Goal: Task Accomplishment & Management: Use online tool/utility

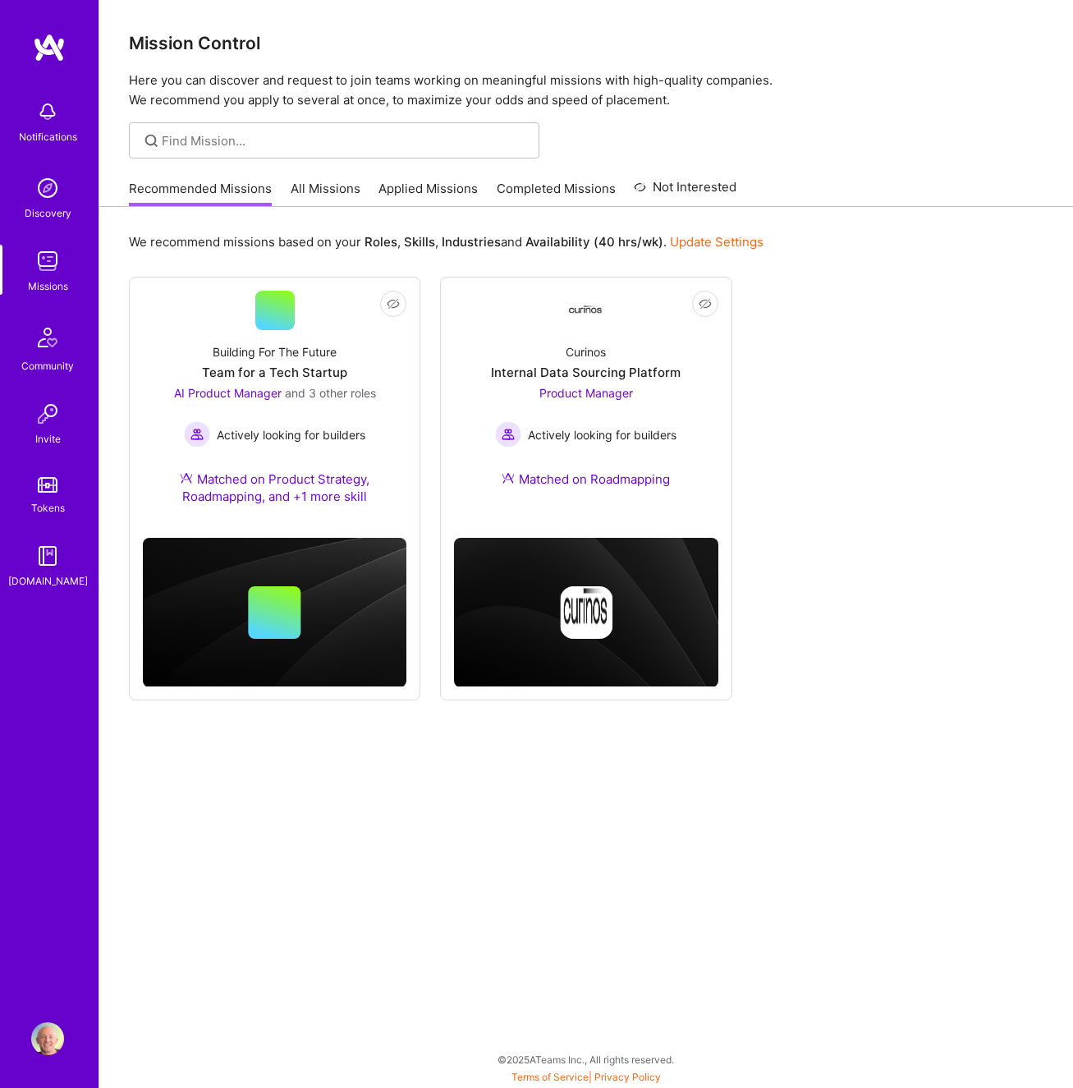
click at [318, 185] on link "All Missions" at bounding box center [326, 193] width 70 height 27
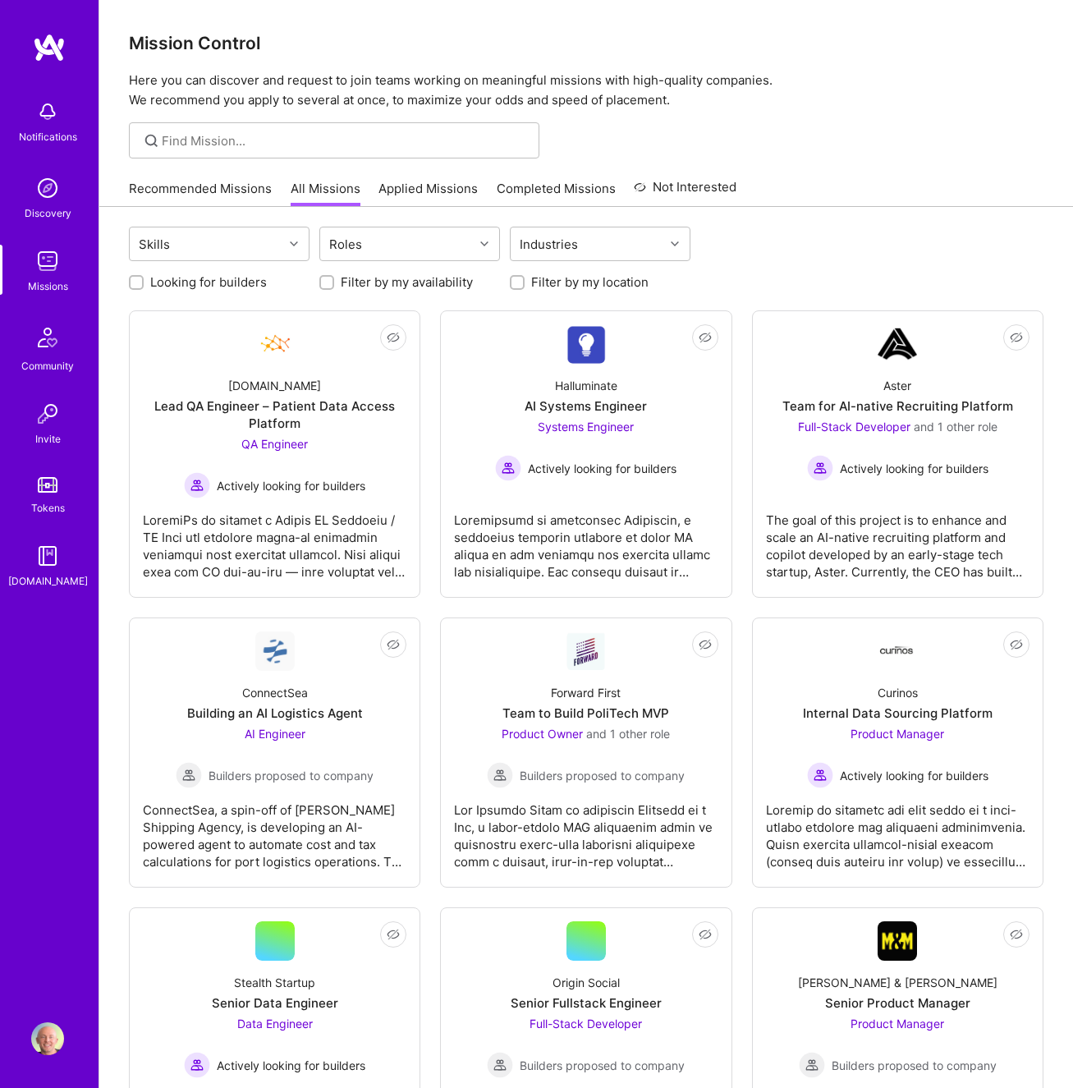
click at [237, 283] on label "Looking for builders" at bounding box center [208, 281] width 117 height 17
click at [144, 283] on input "Looking for builders" at bounding box center [137, 283] width 11 height 11
checkbox input "true"
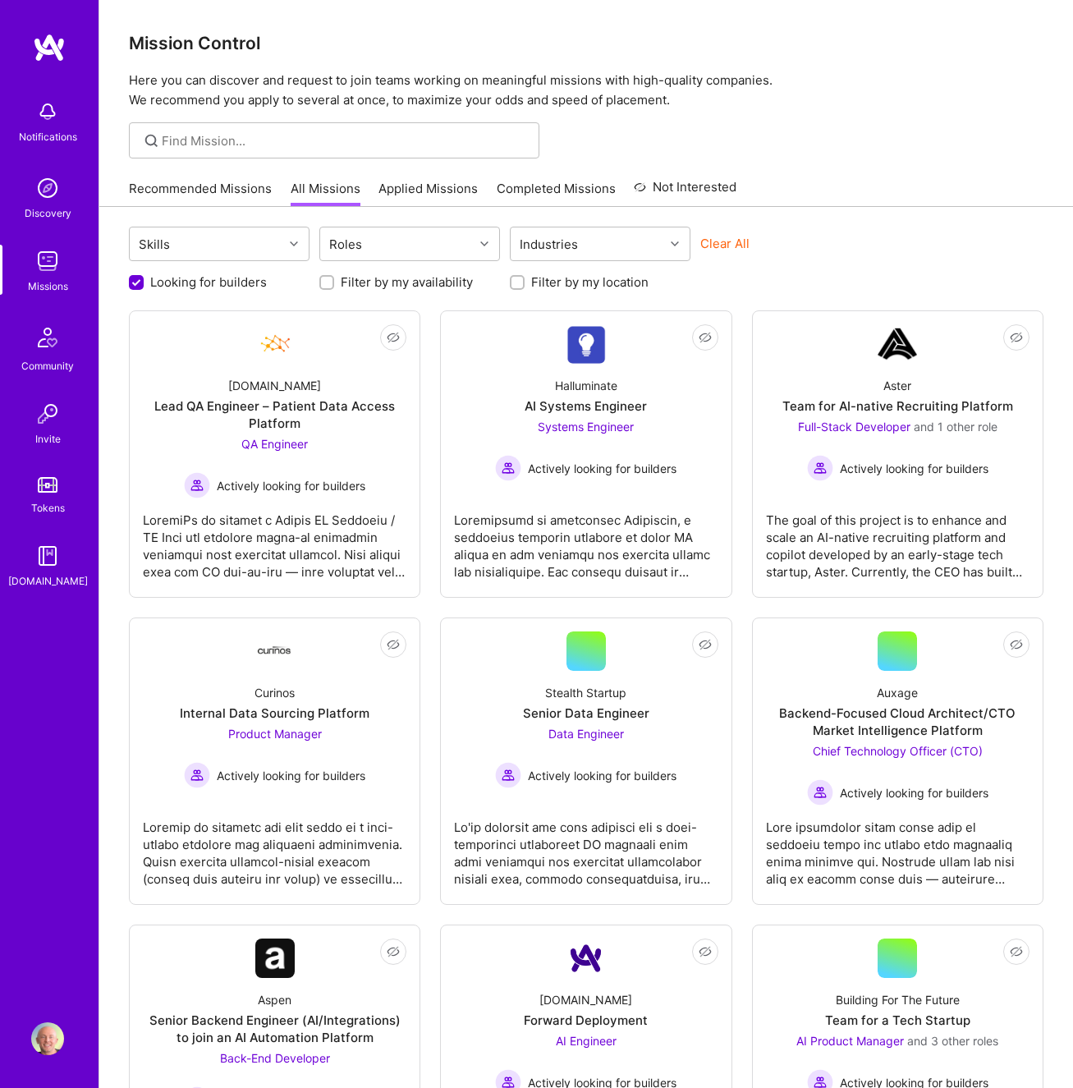
click at [354, 281] on label "Filter by my availability" at bounding box center [407, 281] width 132 height 17
click at [334, 281] on input "Filter by my availability" at bounding box center [328, 283] width 11 height 11
checkbox input "true"
click at [430, 250] on div "Roles" at bounding box center [397, 243] width 154 height 33
type input "prod"
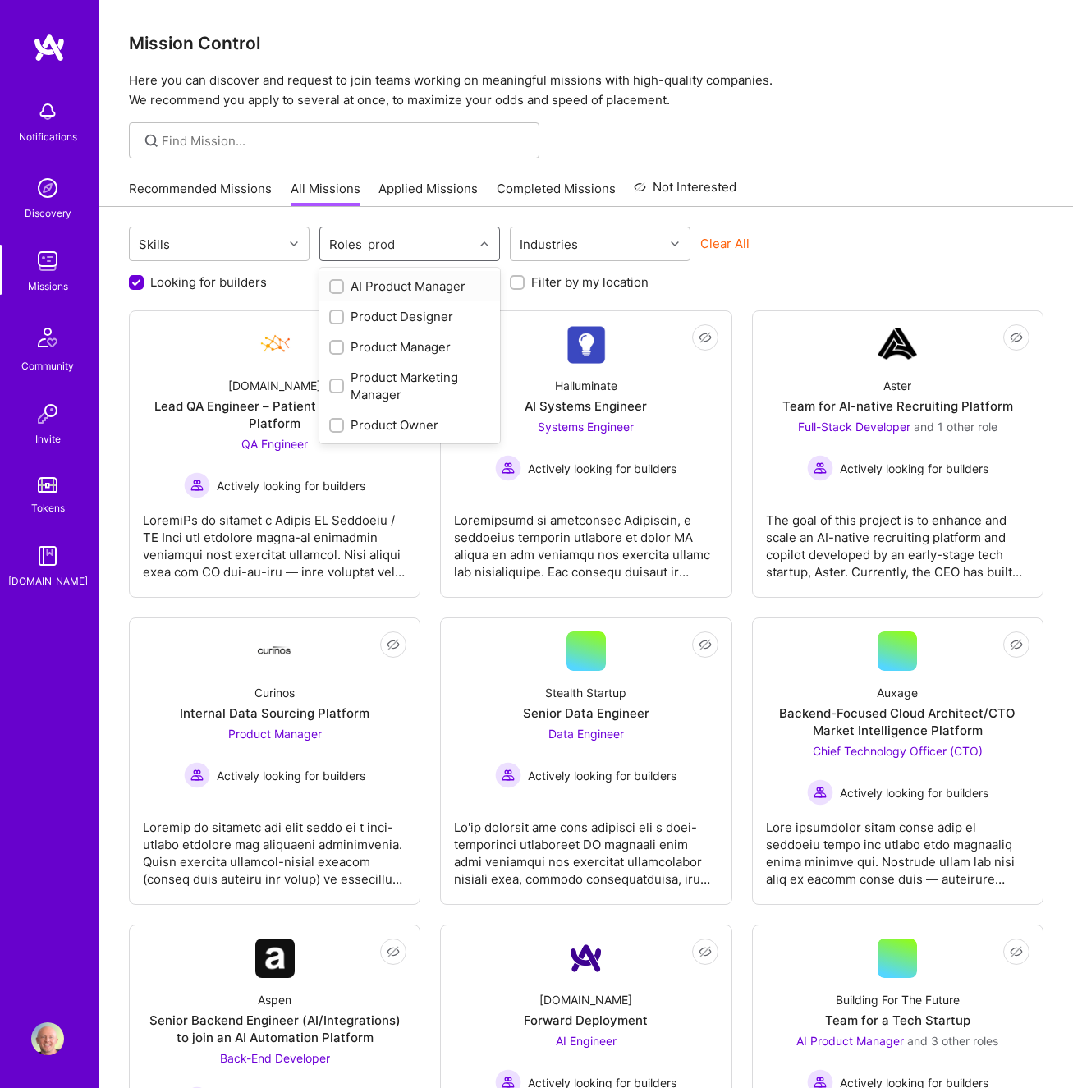
click at [419, 283] on div "AI Product Manager" at bounding box center [409, 286] width 161 height 17
checkbox input "true"
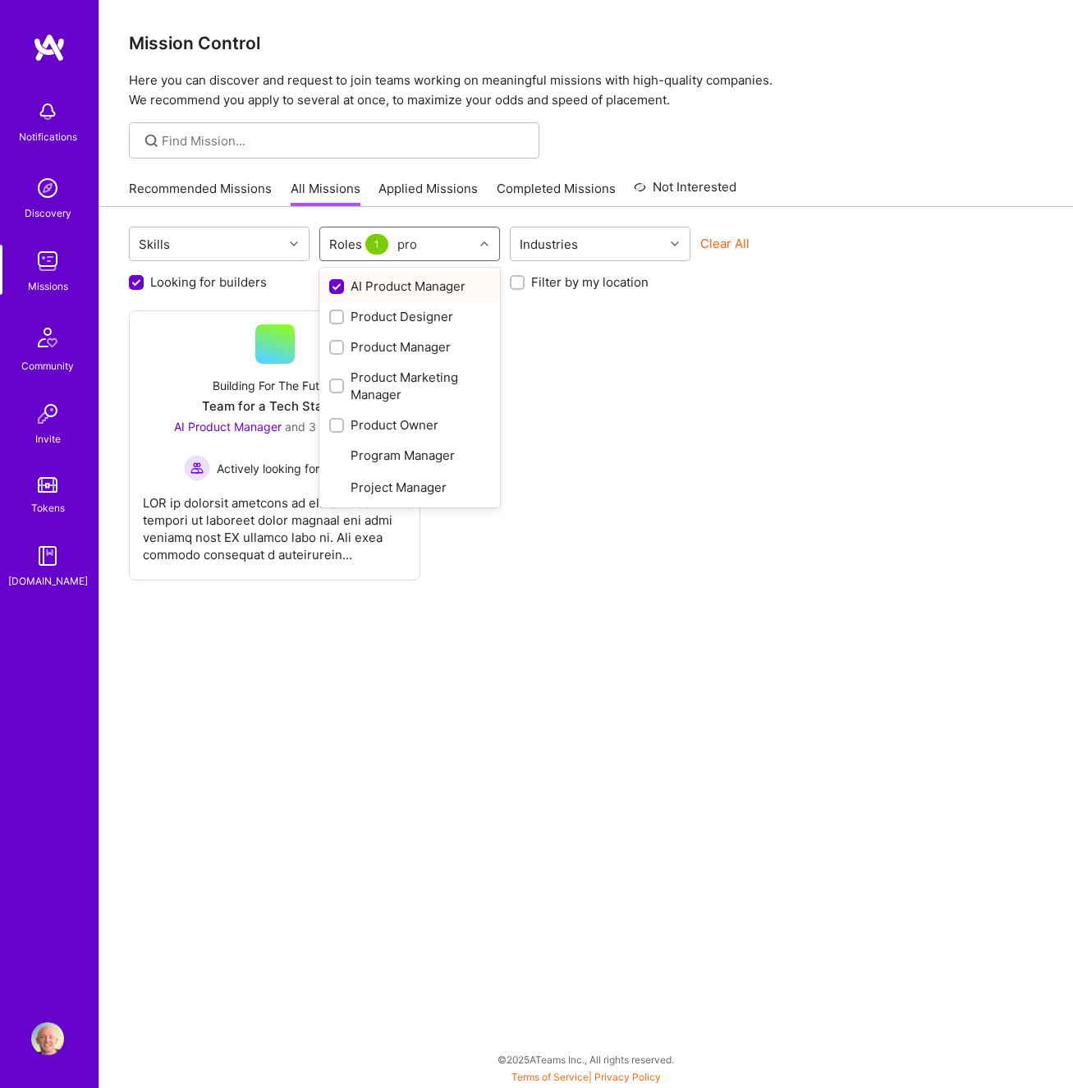
type input "prod"
click at [397, 382] on div "Product Marketing Manager" at bounding box center [409, 386] width 161 height 34
checkbox input "true"
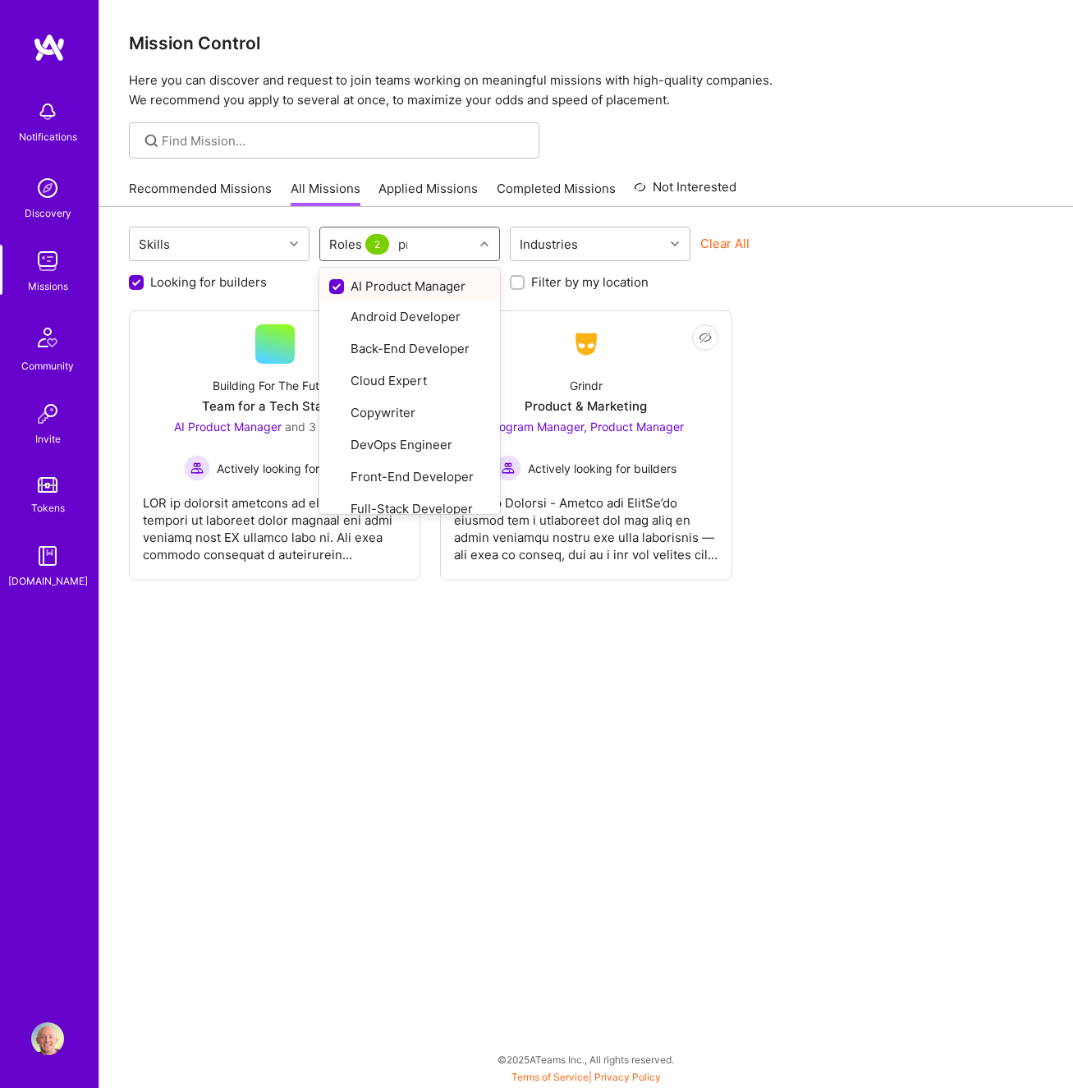
type input "pro"
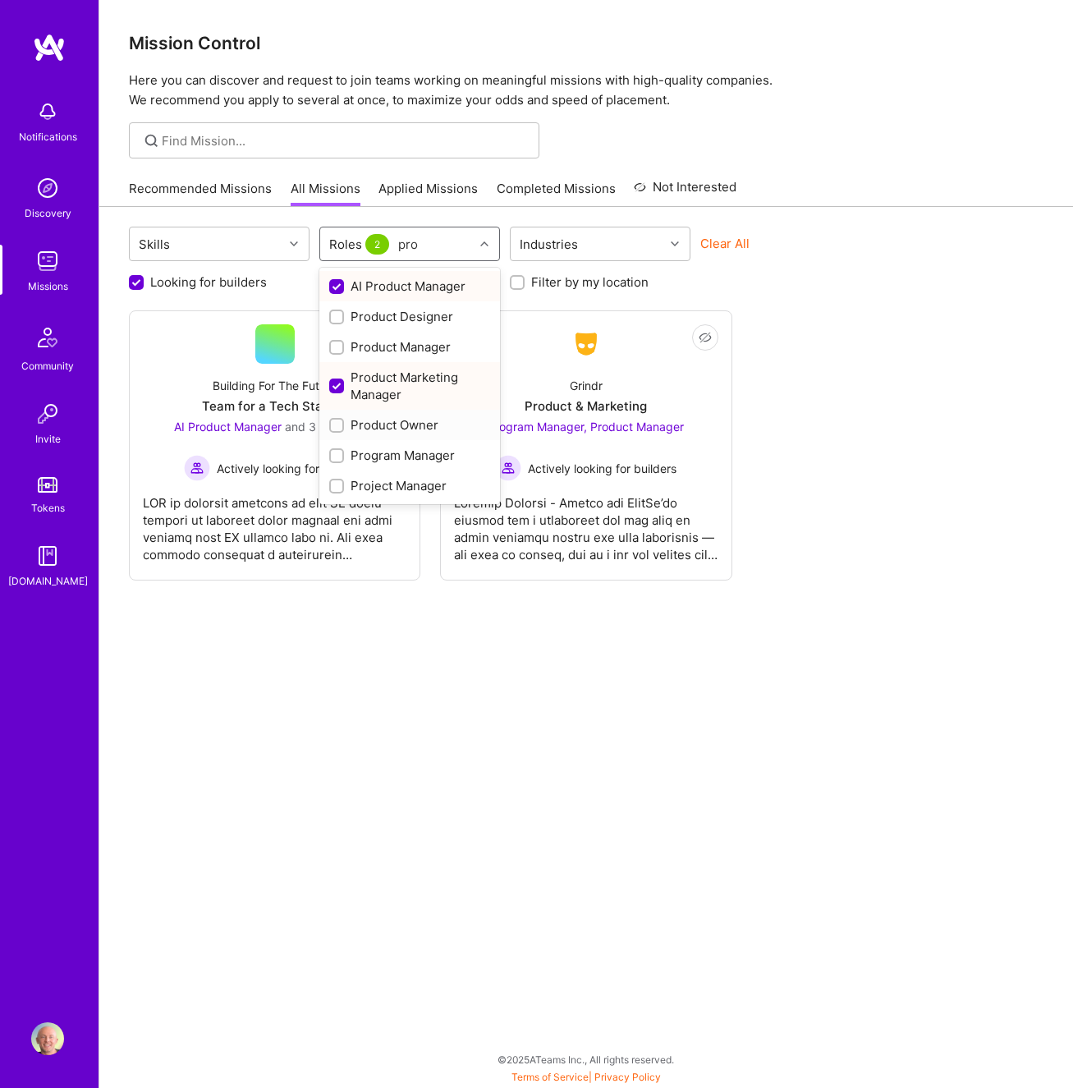
click at [423, 432] on div "Product Owner" at bounding box center [409, 424] width 161 height 17
checkbox input "true"
type input "prod"
click at [386, 341] on div "Product Manager" at bounding box center [409, 346] width 161 height 17
checkbox input "true"
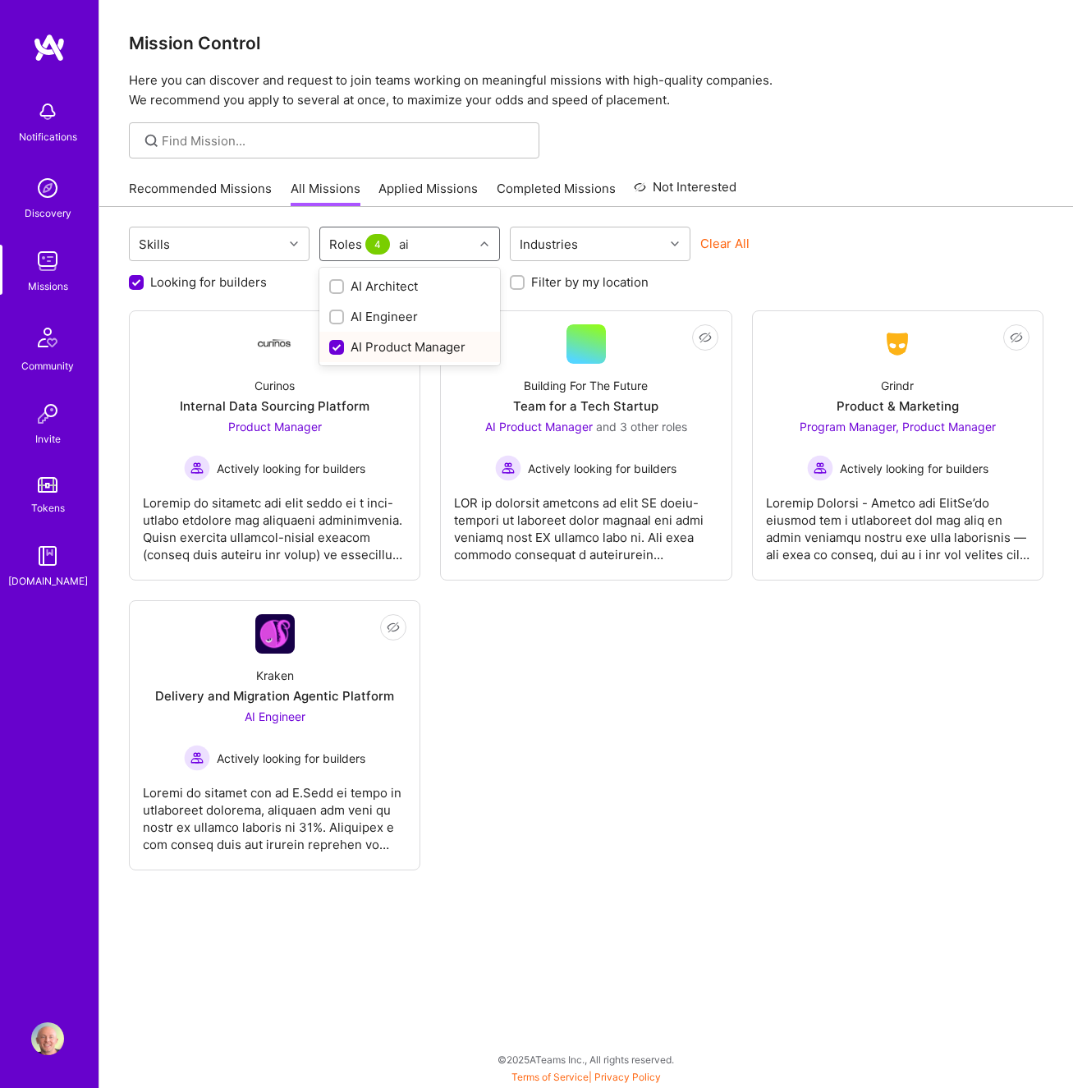
type input "a"
type input "mark"
click at [347, 318] on div "Marketing Strategist" at bounding box center [409, 316] width 161 height 17
checkbox input "true"
type input "market"
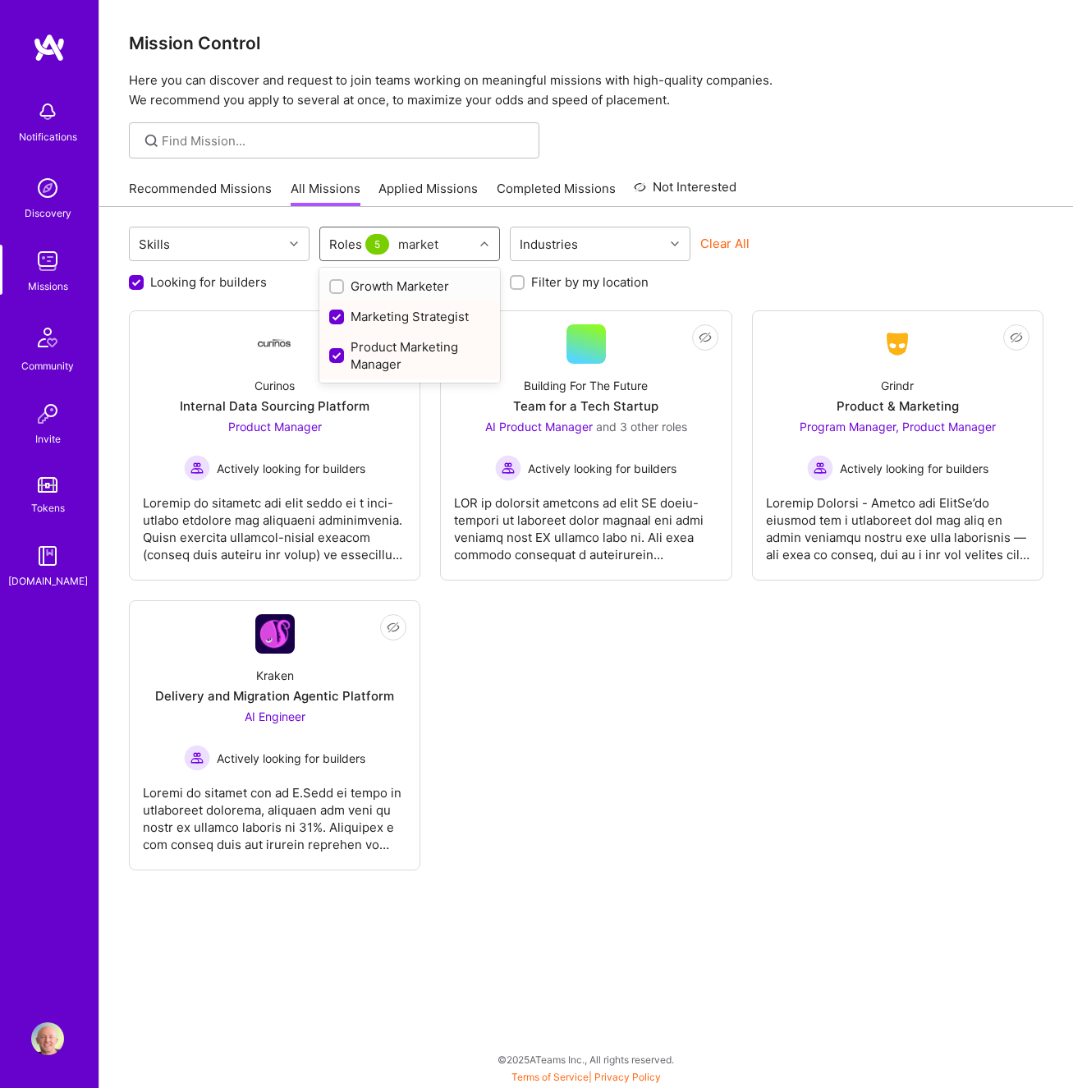
click at [378, 283] on div "Growth Marketer" at bounding box center [409, 286] width 161 height 17
checkbox input "true"
click at [855, 136] on div at bounding box center [586, 140] width 974 height 36
